Goal: Task Accomplishment & Management: Manage account settings

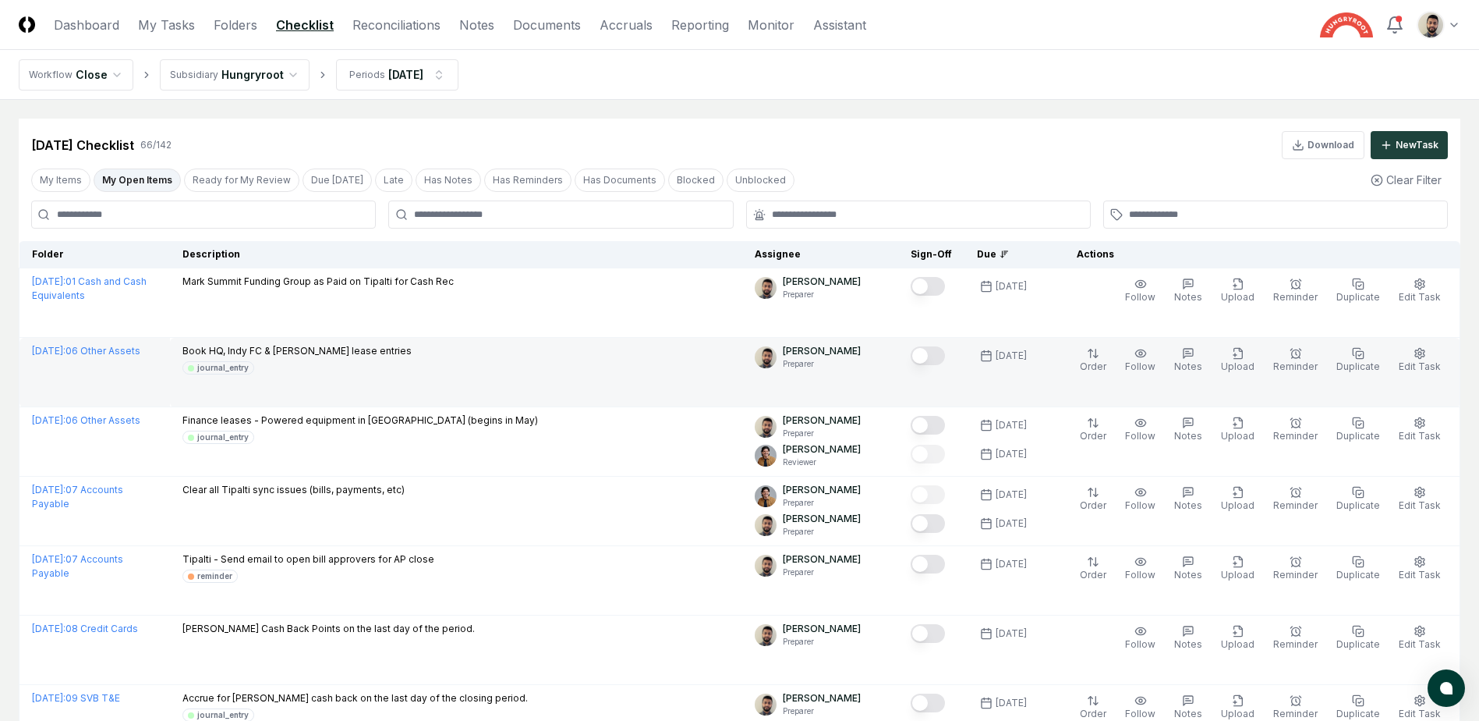
click at [945, 357] on button "Mark complete" at bounding box center [928, 355] width 34 height 19
click at [1423, 366] on span "Edit Task" at bounding box center [1420, 366] width 42 height 12
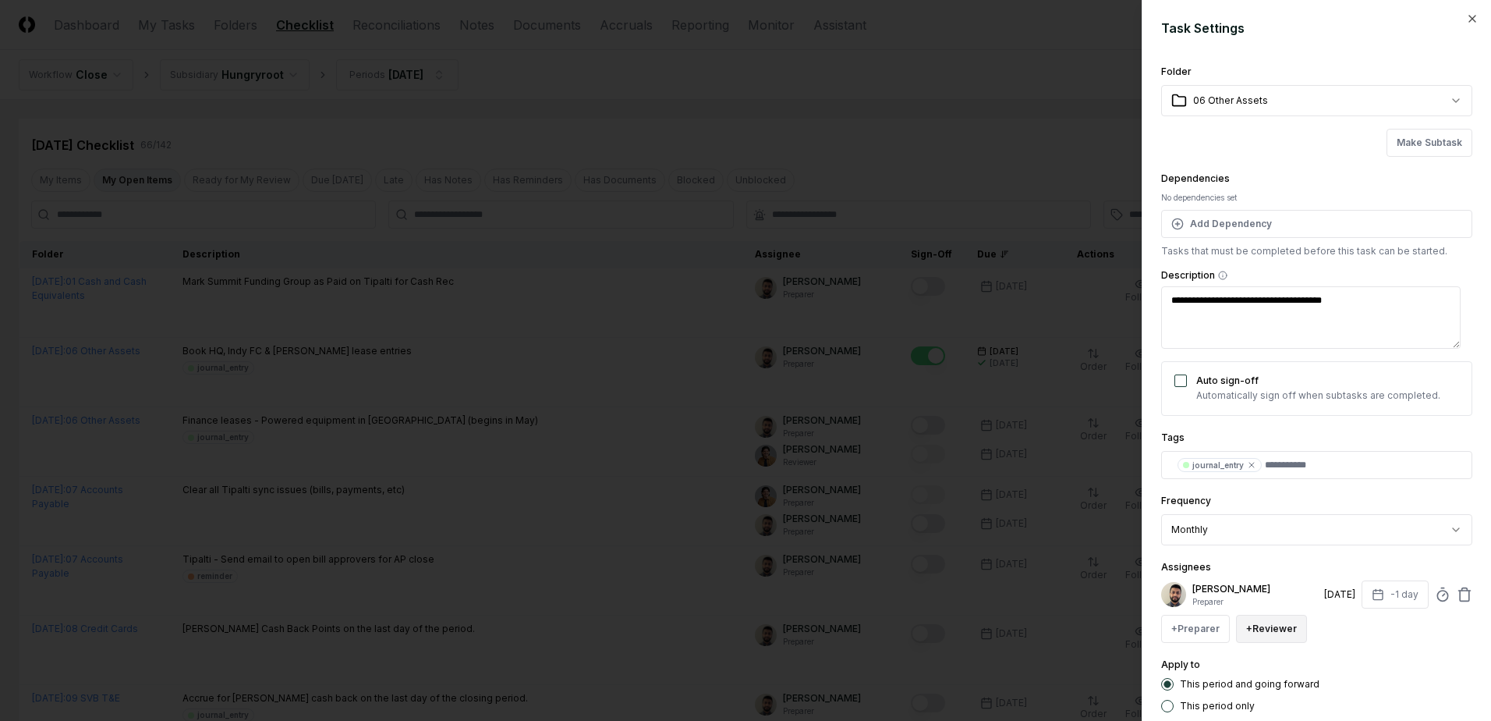
click at [1261, 634] on button "+ Reviewer" at bounding box center [1271, 628] width 71 height 28
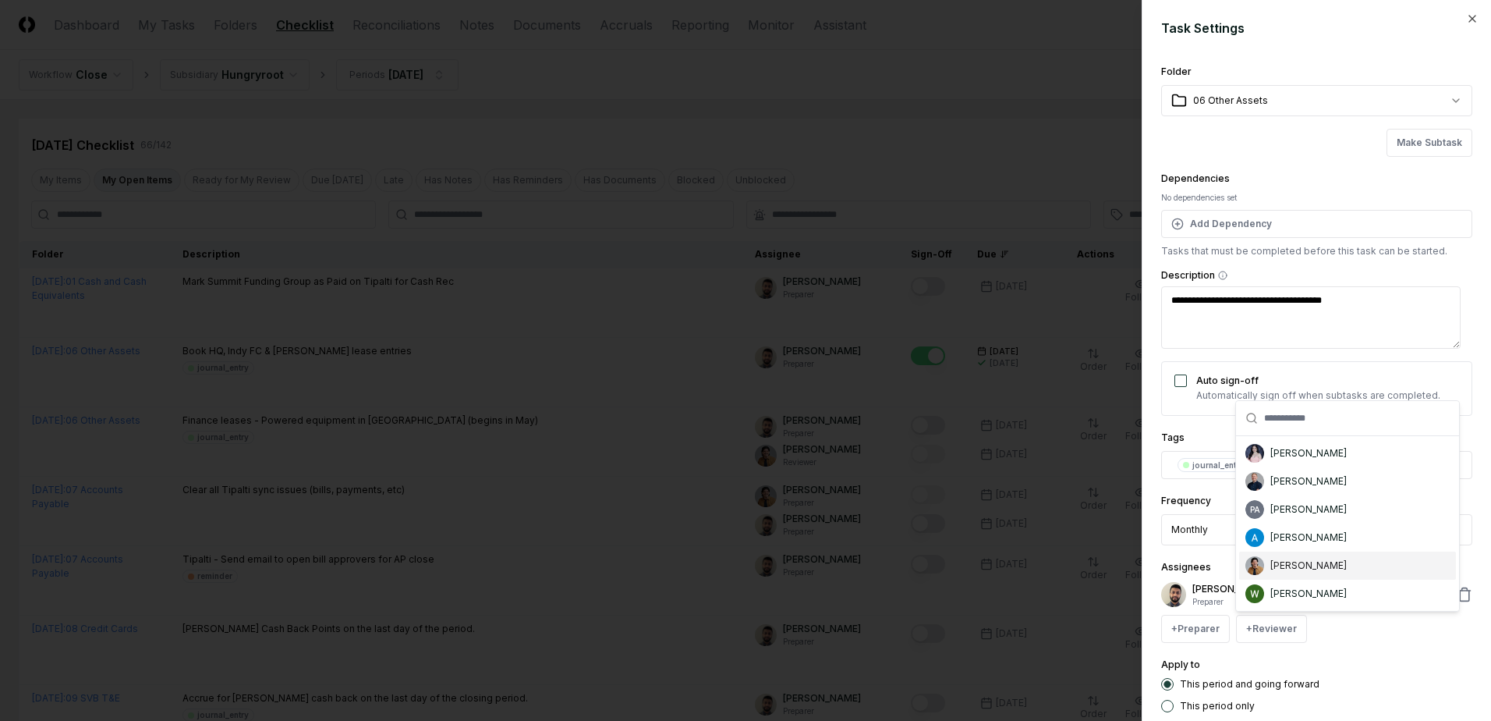
click at [1292, 564] on div "[PERSON_NAME]" at bounding box center [1308, 565] width 76 height 14
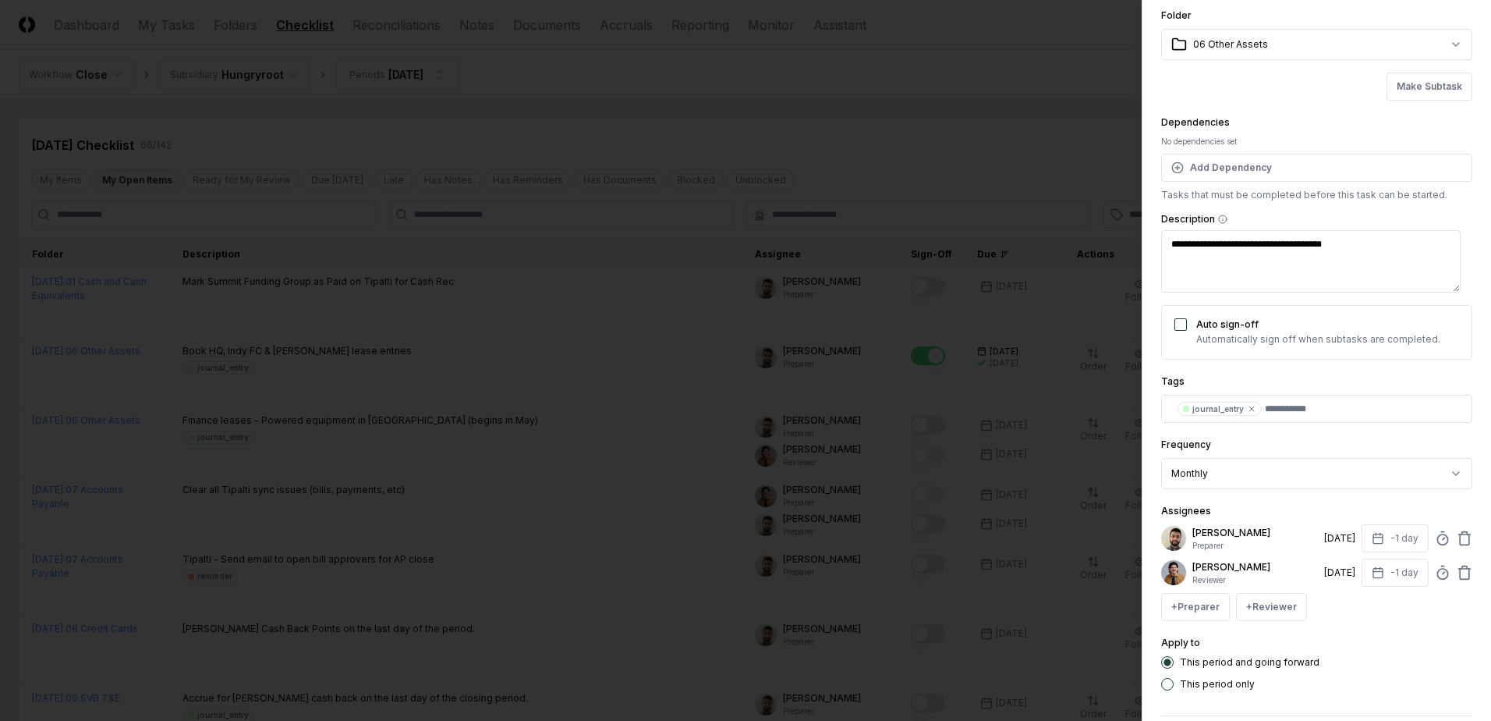
scroll to position [126, 0]
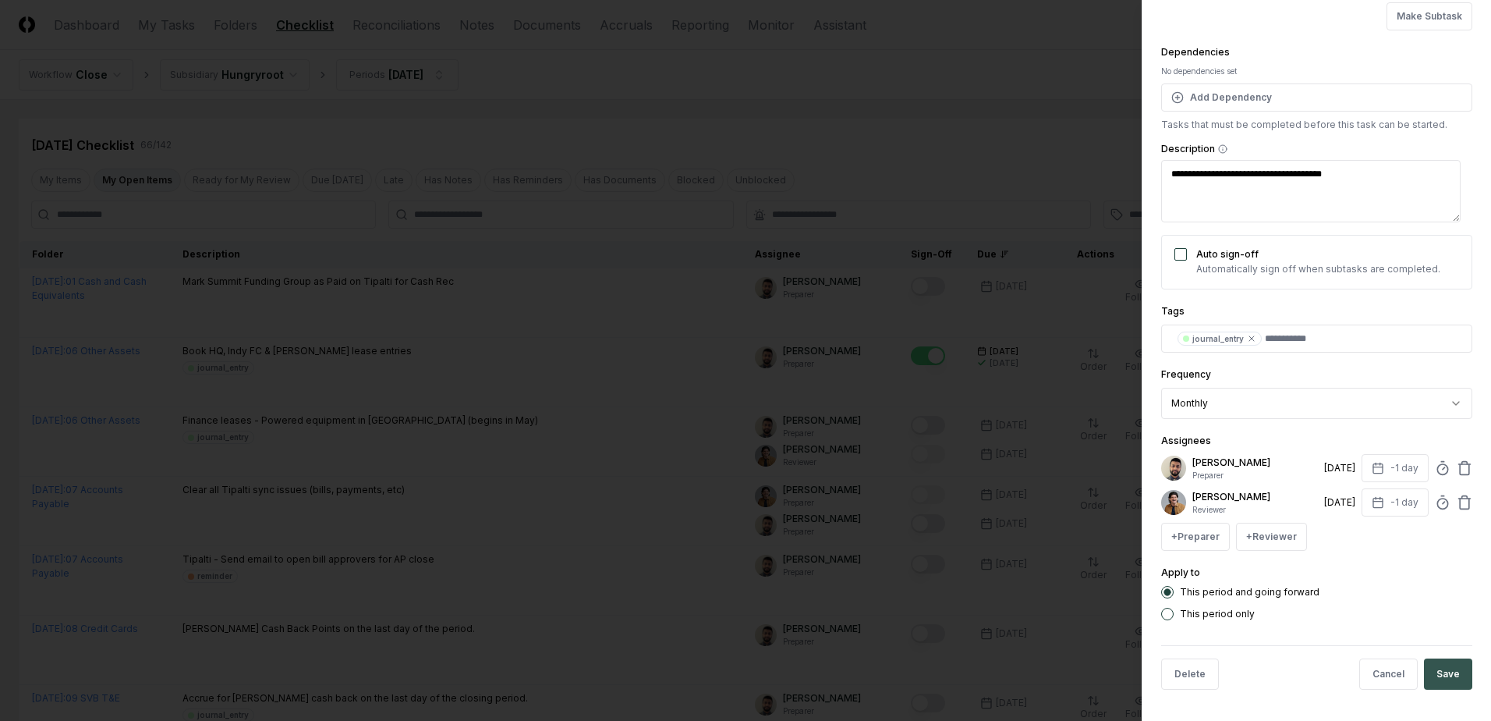
click at [1428, 676] on button "Save" at bounding box center [1448, 673] width 48 height 31
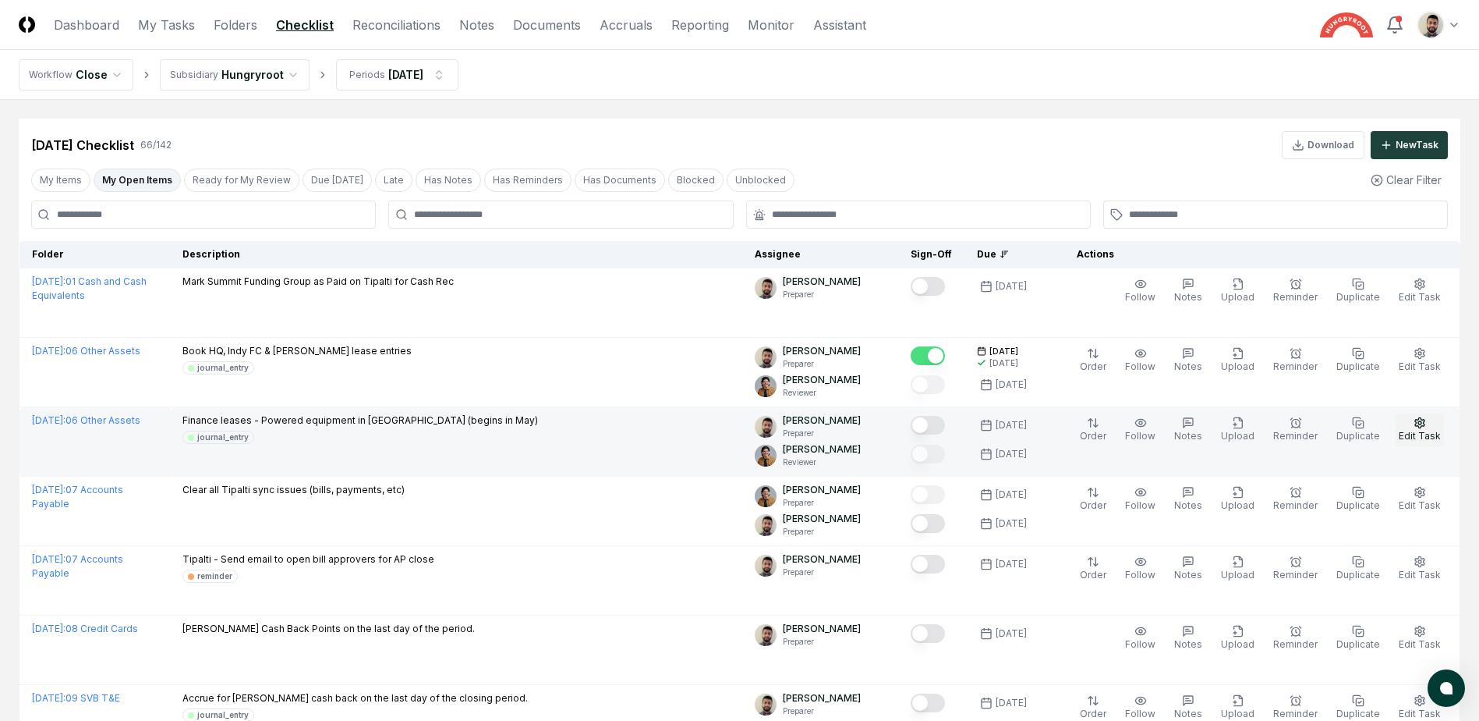
click at [1425, 433] on span "Edit Task" at bounding box center [1420, 436] width 42 height 12
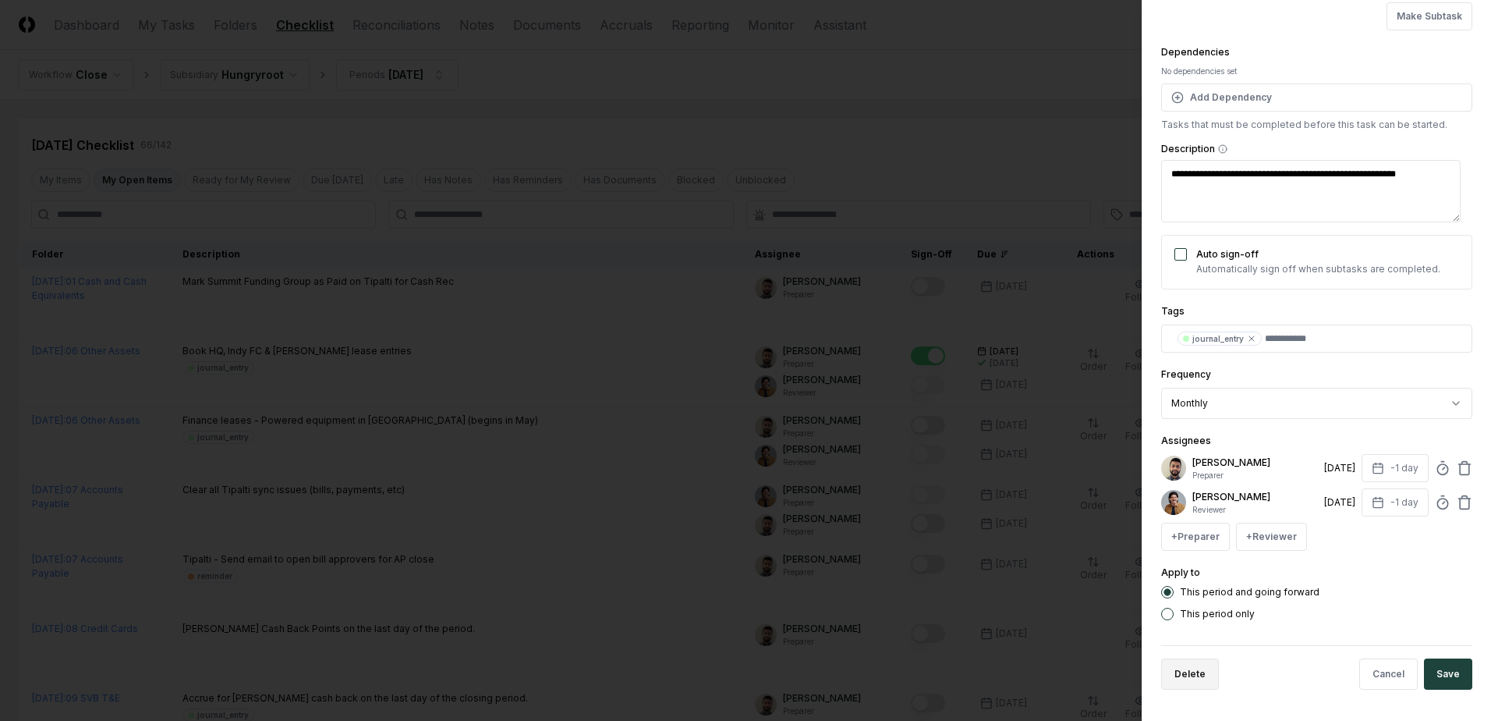
click at [1209, 678] on button "Delete" at bounding box center [1190, 673] width 58 height 31
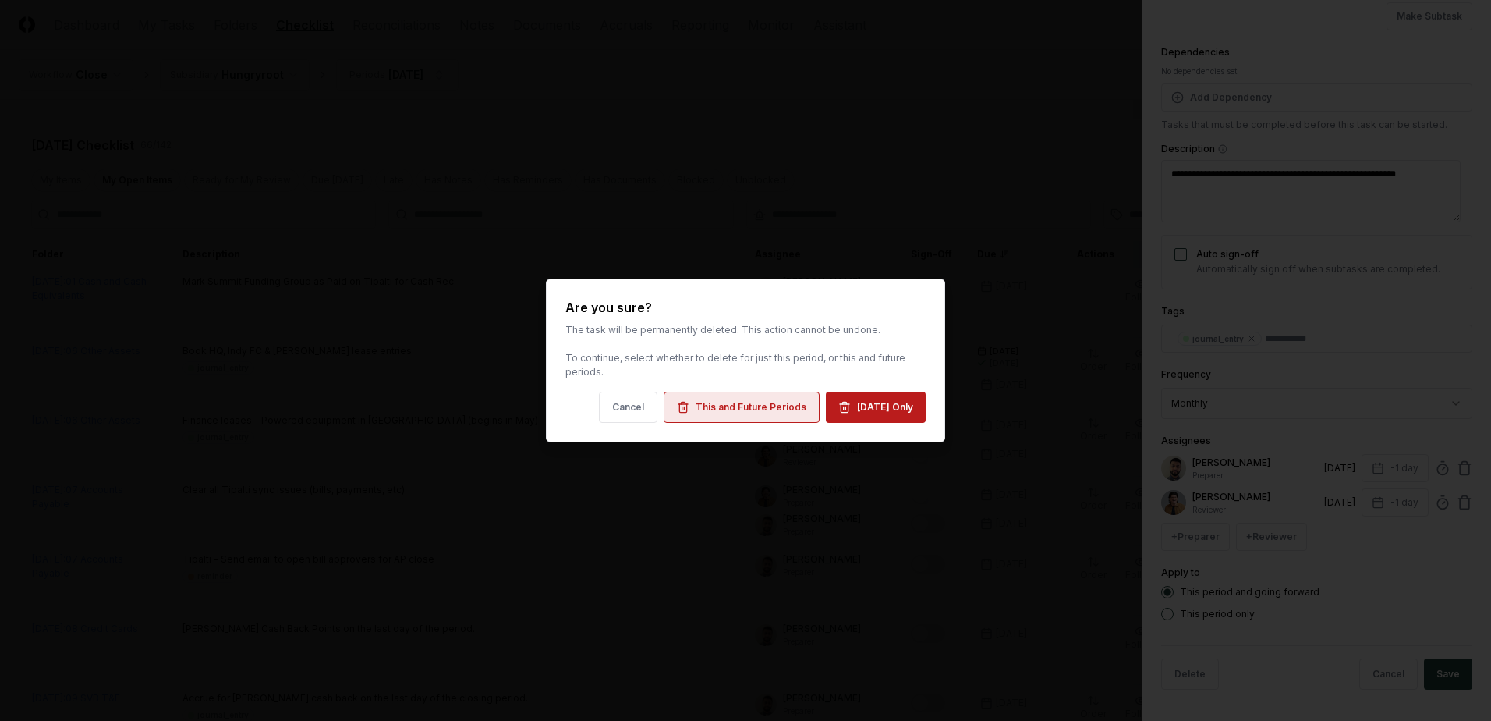
click at [756, 412] on div "This and Future Periods" at bounding box center [751, 407] width 111 height 14
type textarea "*"
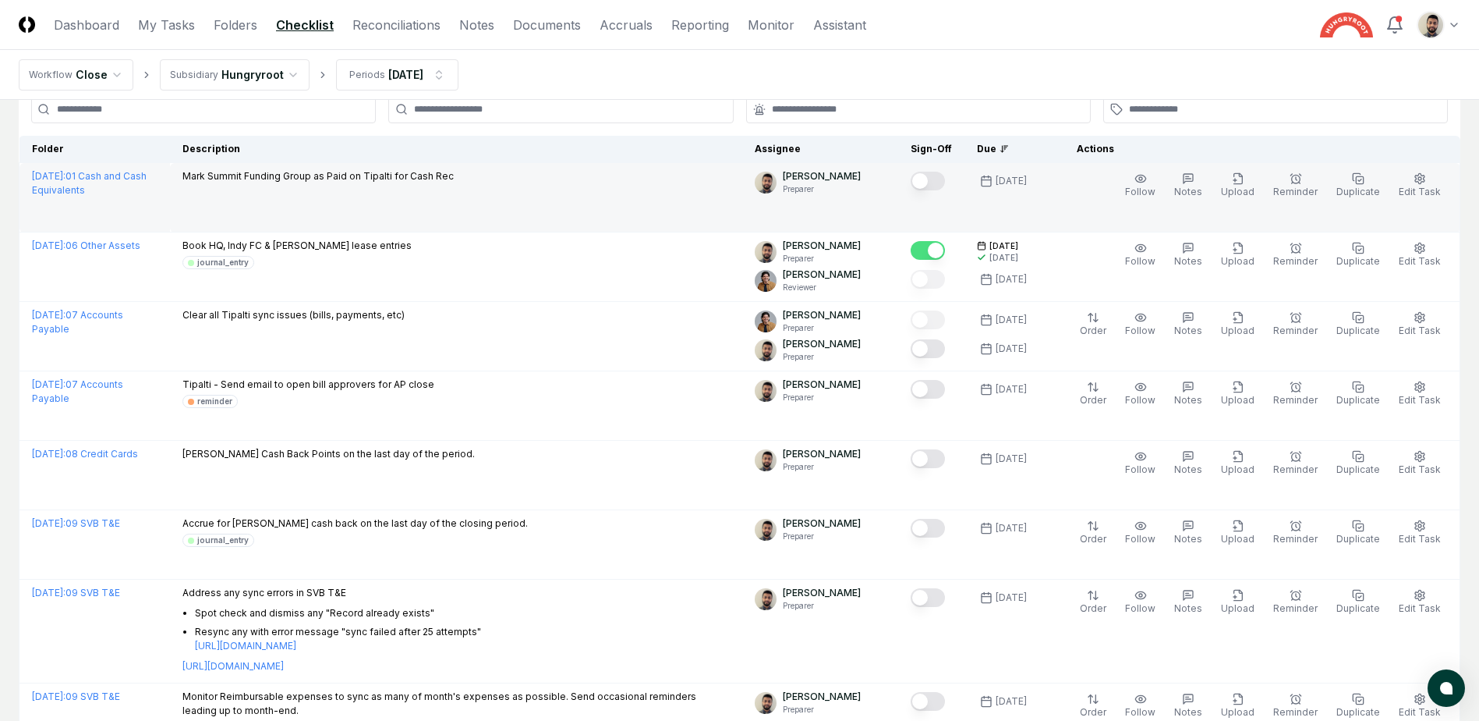
scroll to position [78, 0]
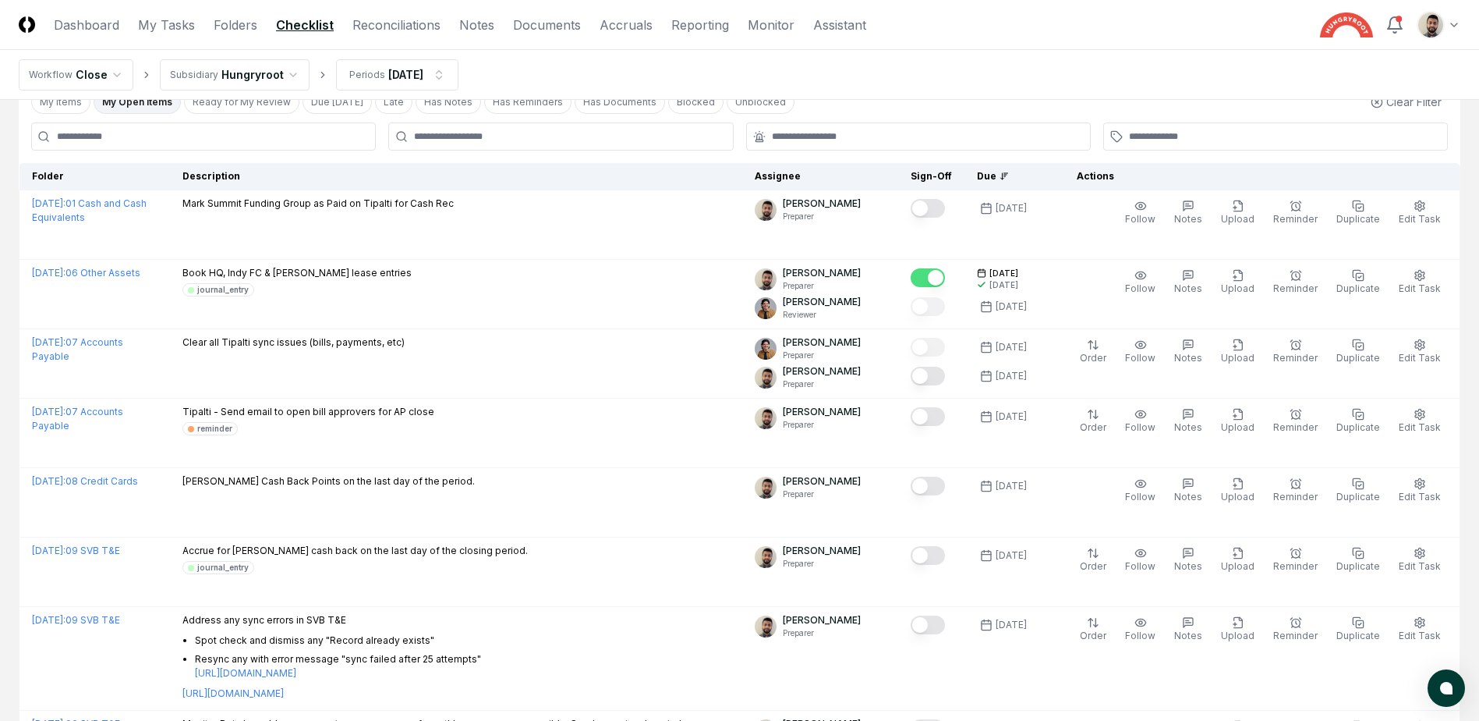
click at [667, 76] on nav "Workflow Close Subsidiary Hungryroot Periods [DATE]" at bounding box center [739, 75] width 1479 height 50
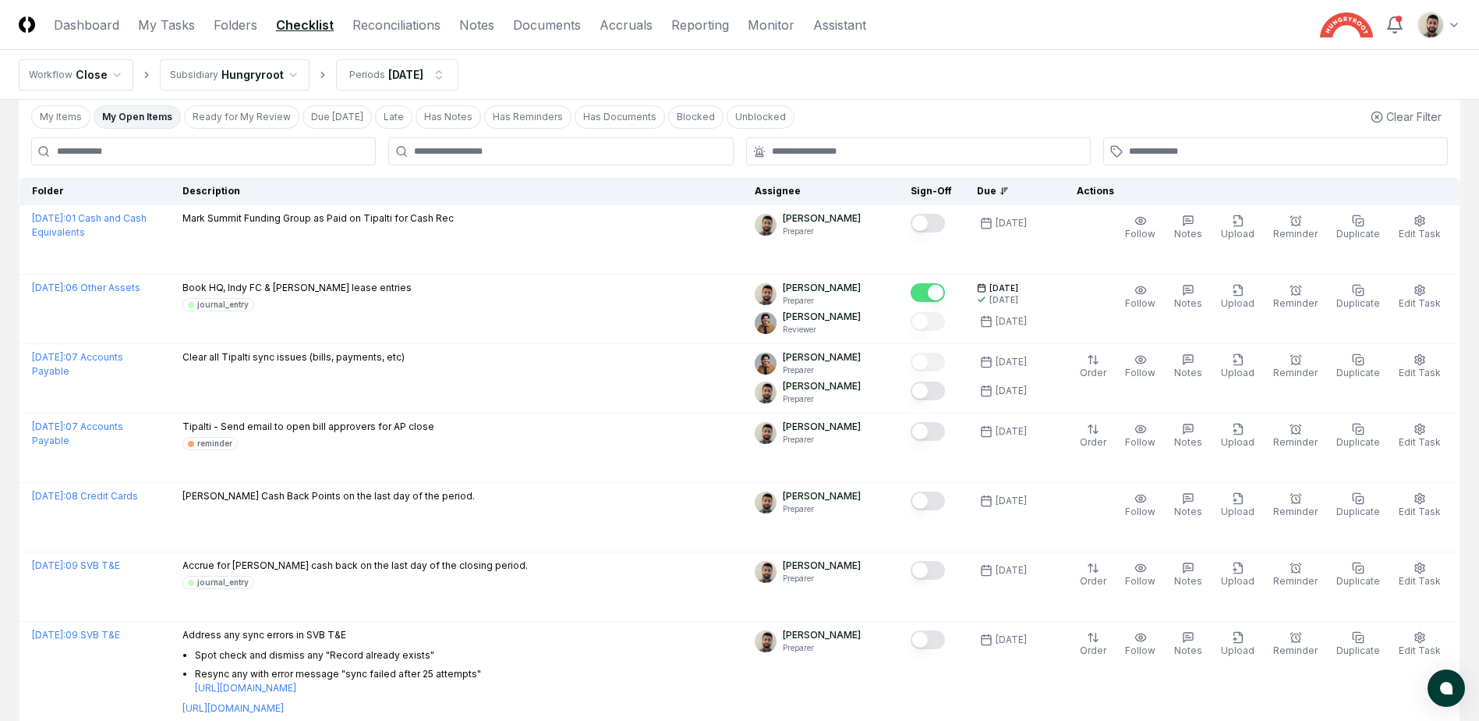
scroll to position [0, 0]
